Goal: Check status: Check status

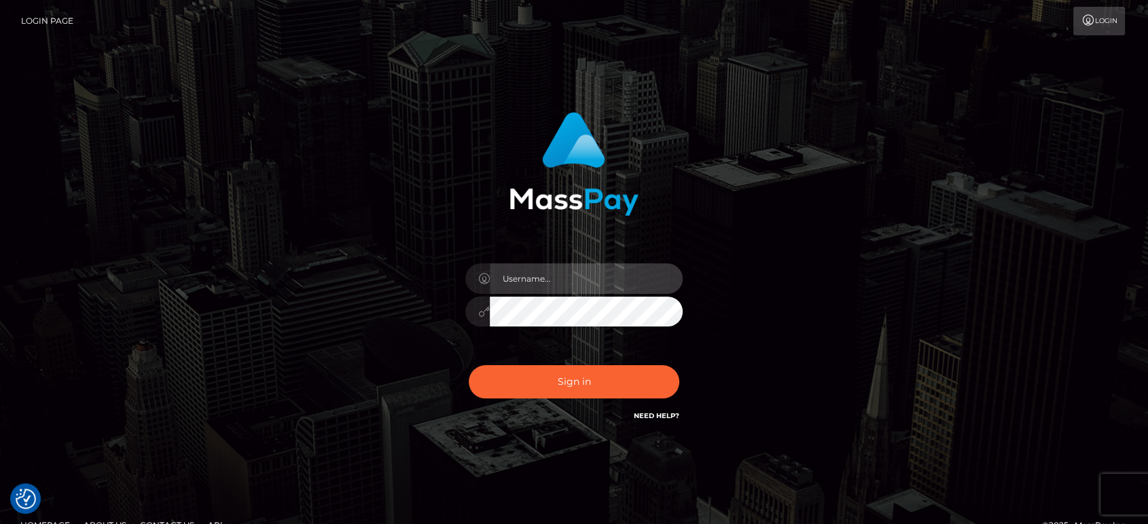
click at [551, 285] on input "text" at bounding box center [586, 279] width 193 height 31
paste input "[PERSON_NAME].B2"
type input "[PERSON_NAME].B2"
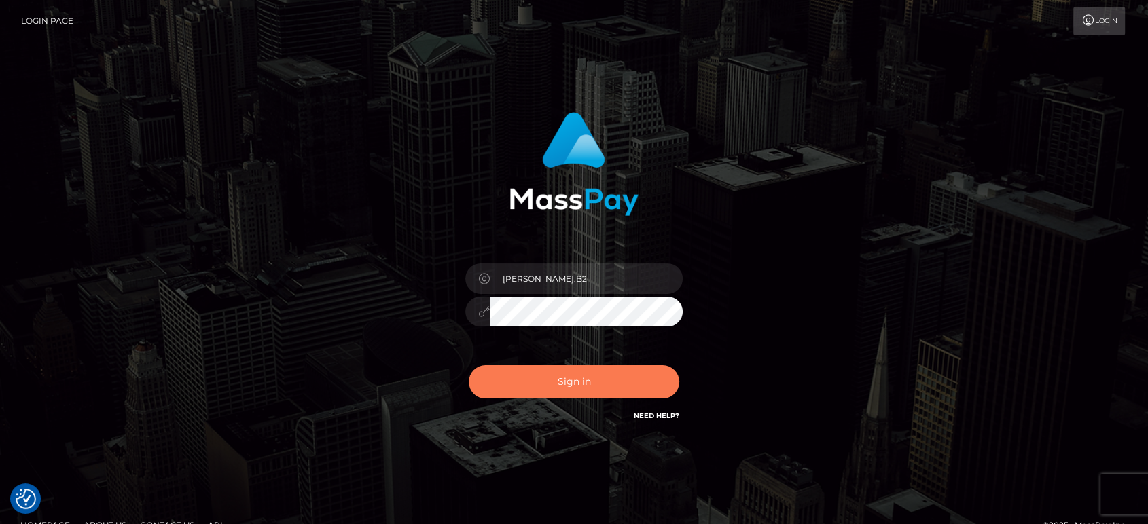
click at [613, 374] on button "Sign in" at bounding box center [574, 381] width 211 height 33
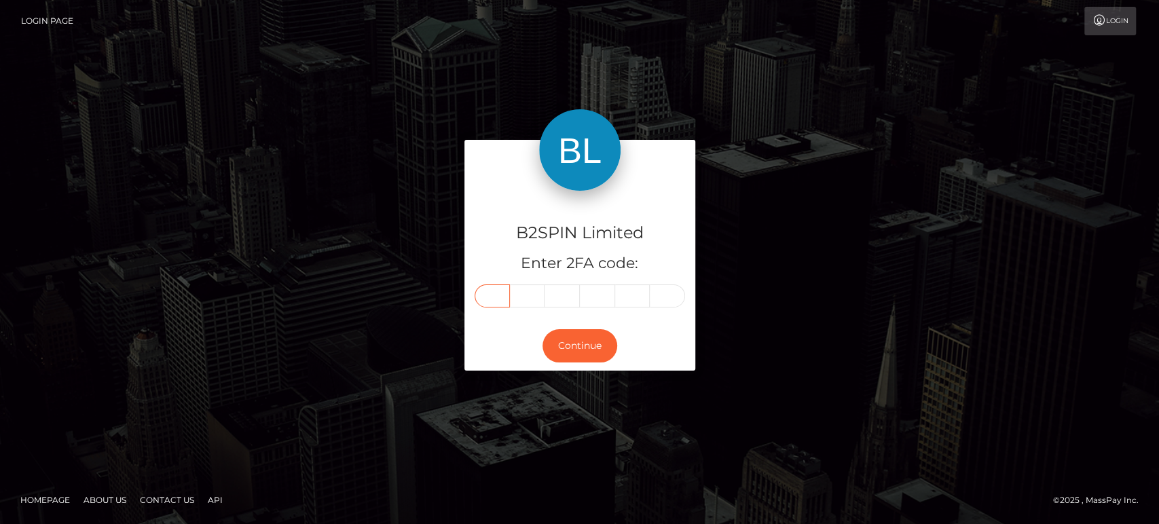
click at [486, 290] on input "text" at bounding box center [492, 296] width 35 height 23
paste input "2"
type input "2"
type input "4"
type input "8"
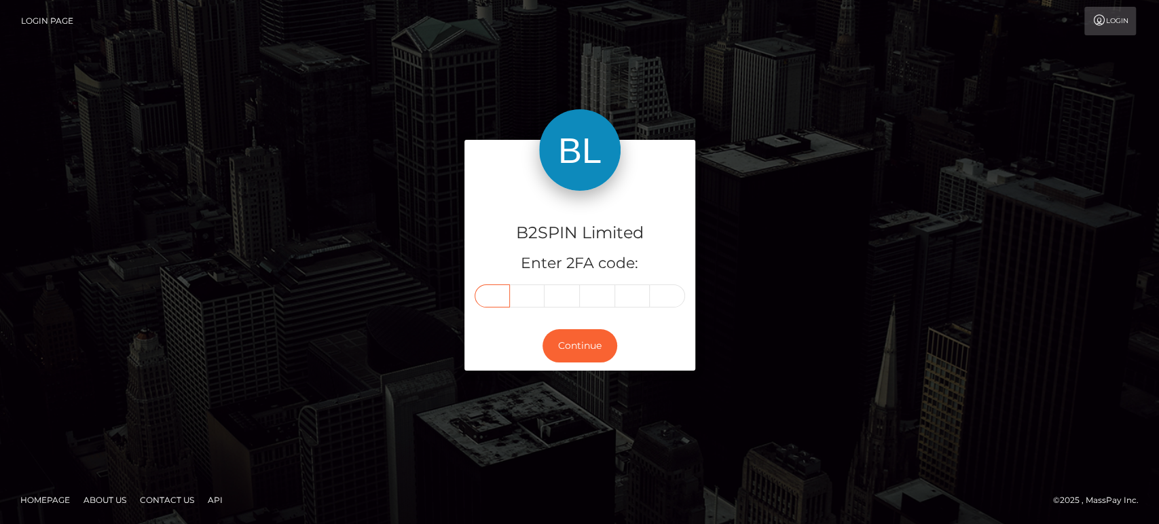
type input "2"
type input "8"
type input "6"
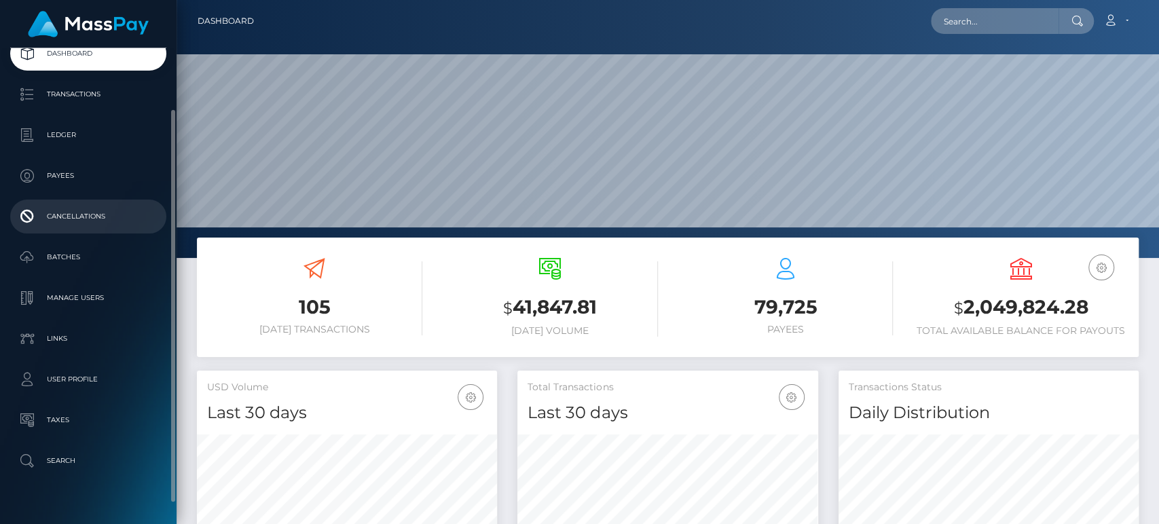
scroll to position [240, 300]
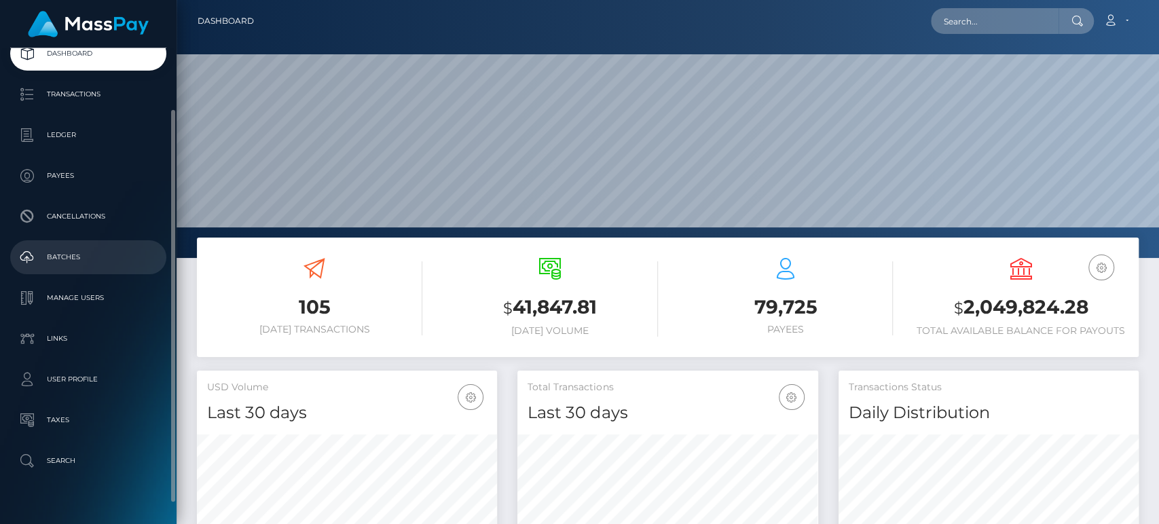
click at [84, 261] on p "Batches" at bounding box center [88, 257] width 145 height 20
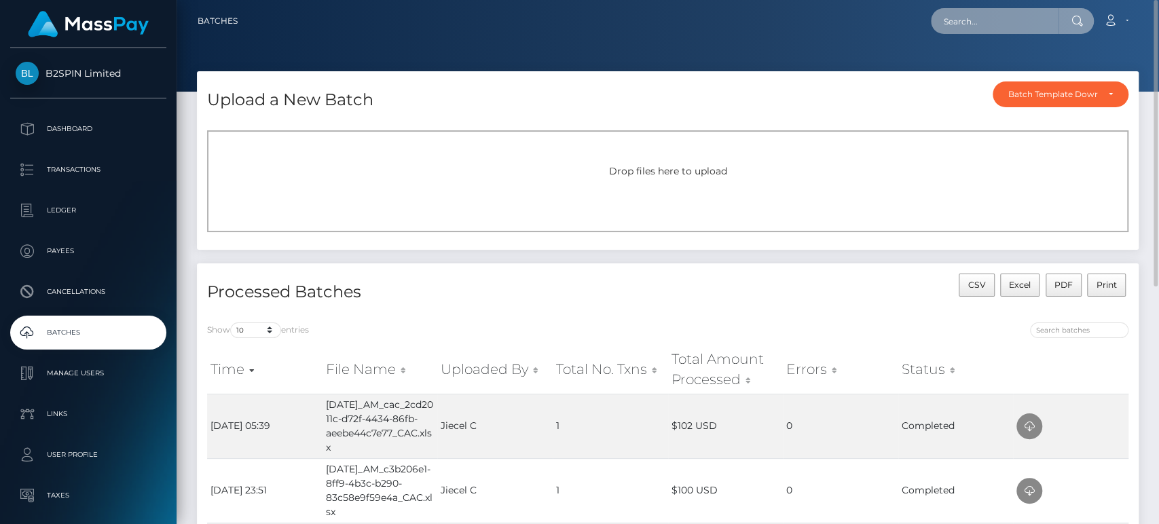
click at [1043, 20] on input "text" at bounding box center [995, 21] width 128 height 26
paste input "a33e5d05-c059-4b09-9add-ac3695ad8777"
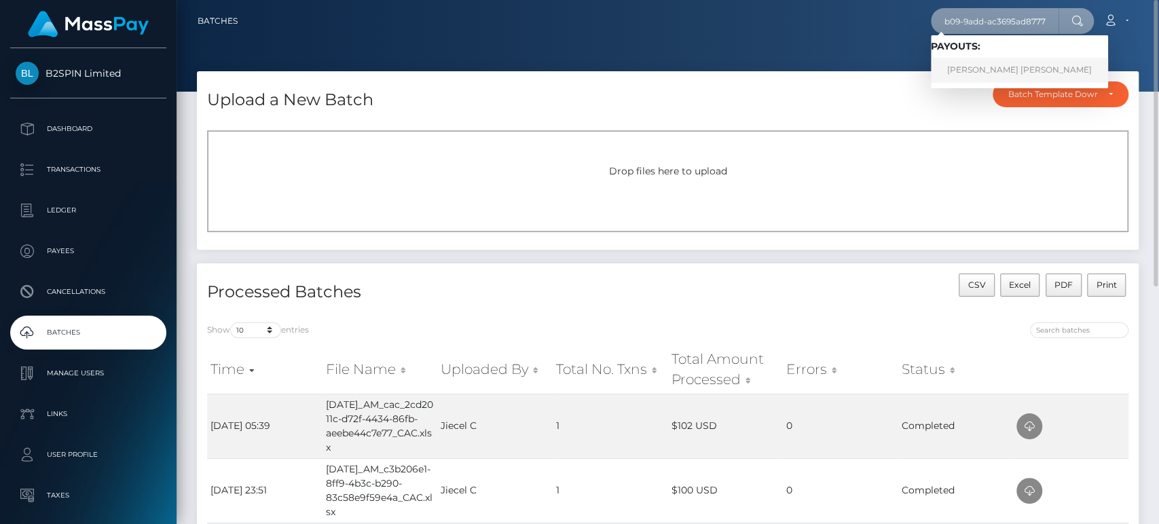
type input "a33e5d05-c059-4b09-9add-ac3695ad8777"
click at [985, 73] on link "BENJAMIN TYLER MARCUS" at bounding box center [1019, 70] width 177 height 25
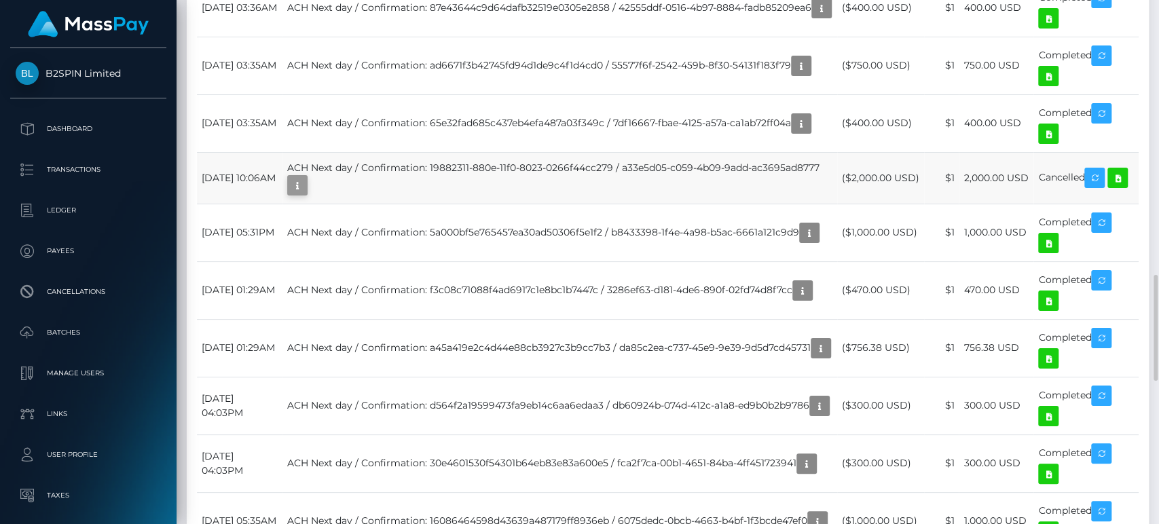
scroll to position [163, 300]
drag, startPoint x: 671, startPoint y: 162, endPoint x: 672, endPoint y: 169, distance: 7.6
click at [671, 162] on td "ACH Next day / Confirmation: 19882311-880e-11f0-8023-0266f44cc279 / a33e5d05-c0…" at bounding box center [560, 178] width 555 height 52
click at [660, 178] on td "ACH Next day / Confirmation: 19882311-880e-11f0-8023-0266f44cc279 / a33e5d05-c0…" at bounding box center [560, 178] width 555 height 52
click at [464, 174] on td "ACH Next day / Confirmation: 19882311-880e-11f0-8023-0266f44cc279 / a33e5d05-c0…" at bounding box center [560, 178] width 555 height 52
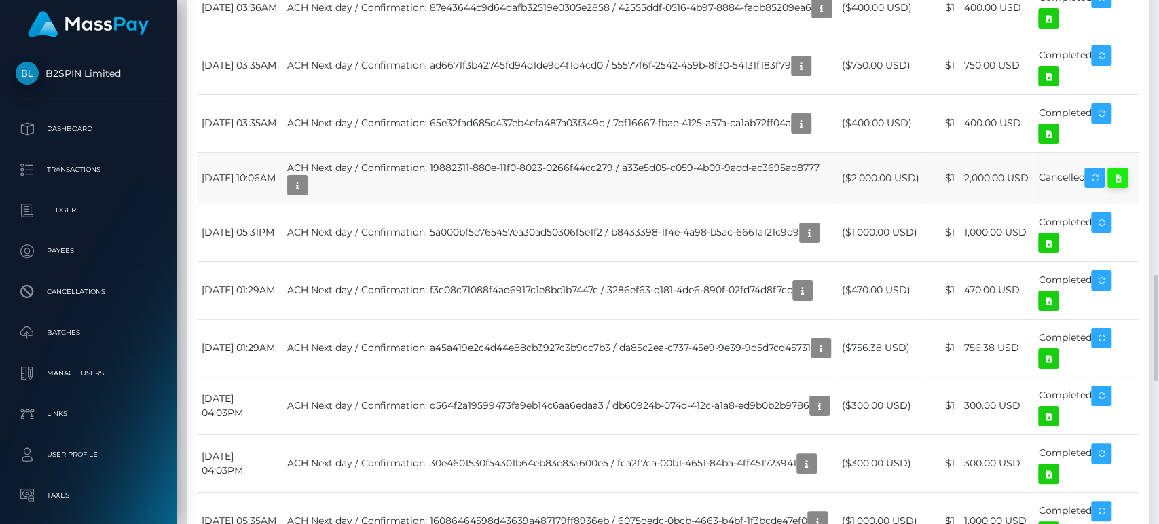
click at [1110, 187] on icon at bounding box center [1118, 178] width 16 height 17
click at [875, 251] on td "($1,000.00 USD)" at bounding box center [880, 233] width 87 height 58
click at [1052, 247] on icon at bounding box center [1048, 243] width 16 height 17
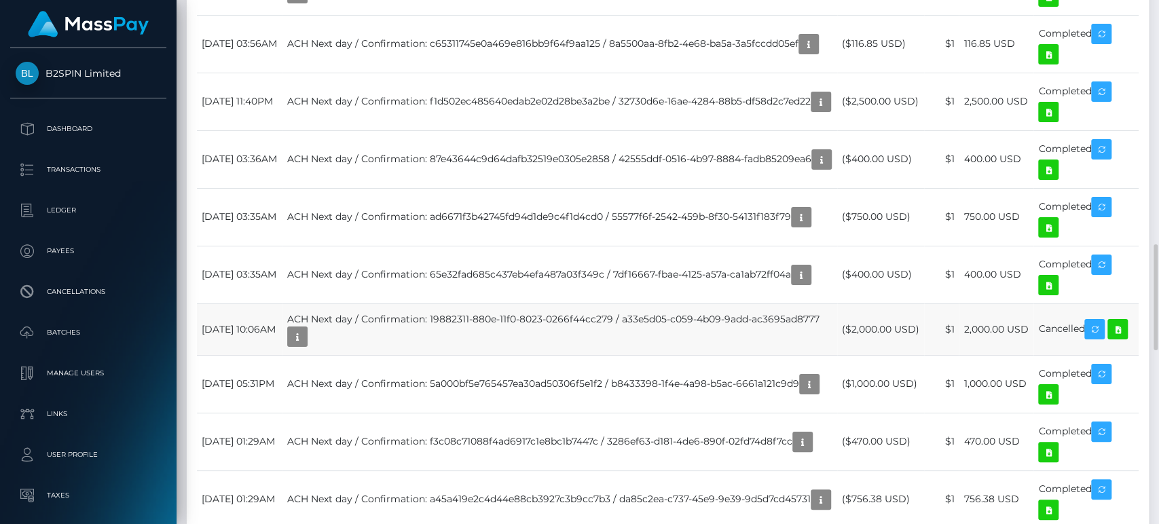
drag, startPoint x: 616, startPoint y: 311, endPoint x: 756, endPoint y: 312, distance: 139.9
click at [756, 312] on td "ACH Next day / Confirmation: 19882311-880e-11f0-8023-0266f44cc279 / a33e5d05-c0…" at bounding box center [560, 330] width 555 height 52
